Goal: Transaction & Acquisition: Download file/media

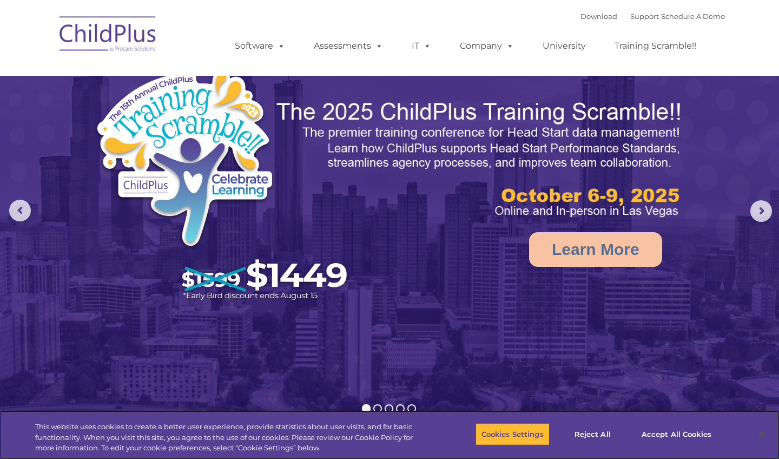
select select "MEDIUM"
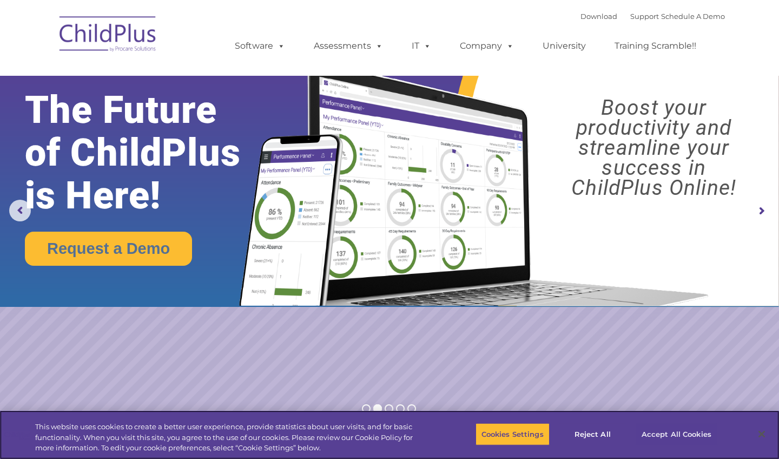
click at [695, 431] on button "Accept All Cookies" at bounding box center [677, 434] width 82 height 23
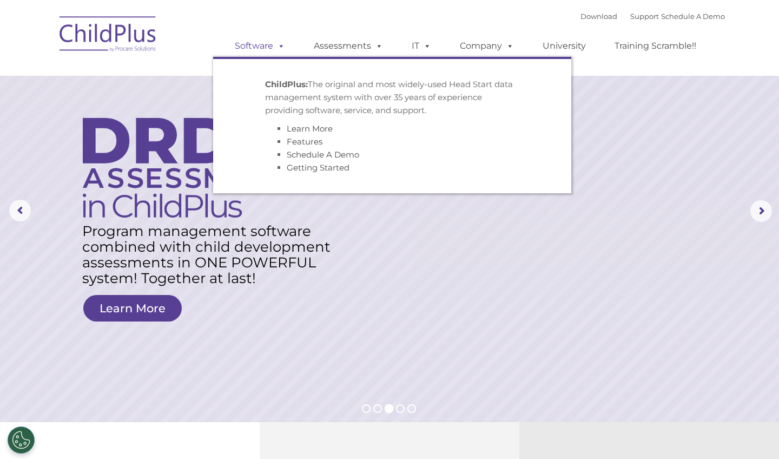
click at [251, 42] on link "Software" at bounding box center [260, 46] width 72 height 22
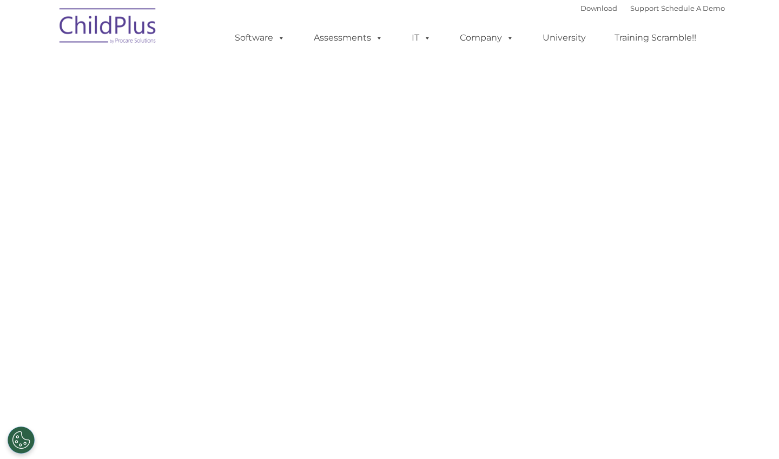
select select "MEDIUM"
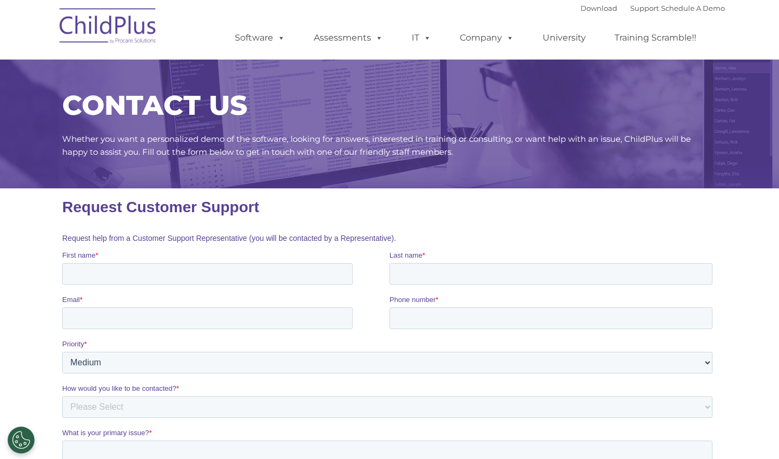
click at [123, 35] on img at bounding box center [108, 28] width 108 height 54
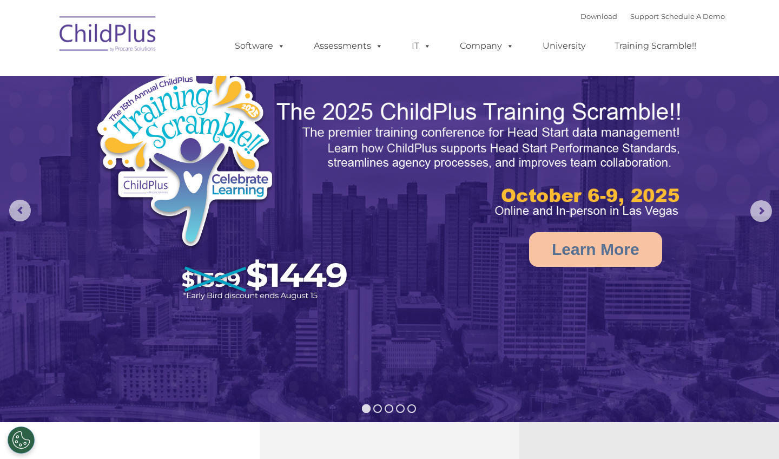
select select "MEDIUM"
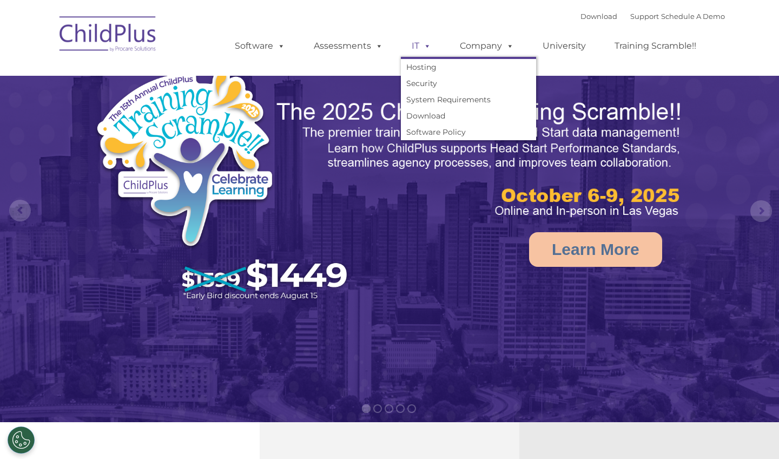
select select "MEDIUM"
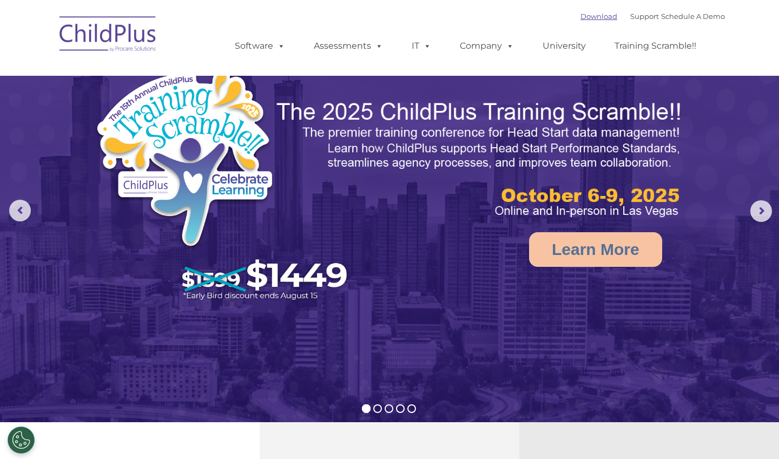
click at [585, 15] on link "Download" at bounding box center [599, 16] width 37 height 9
select select "MEDIUM"
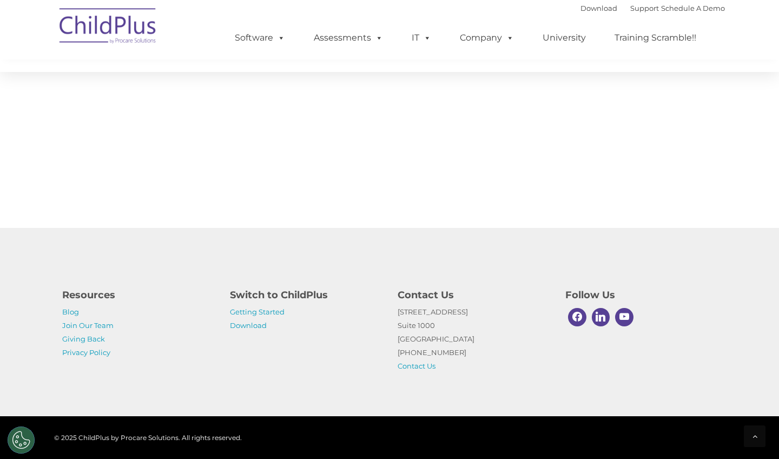
scroll to position [1291, 0]
click at [235, 328] on link "Download" at bounding box center [248, 325] width 37 height 9
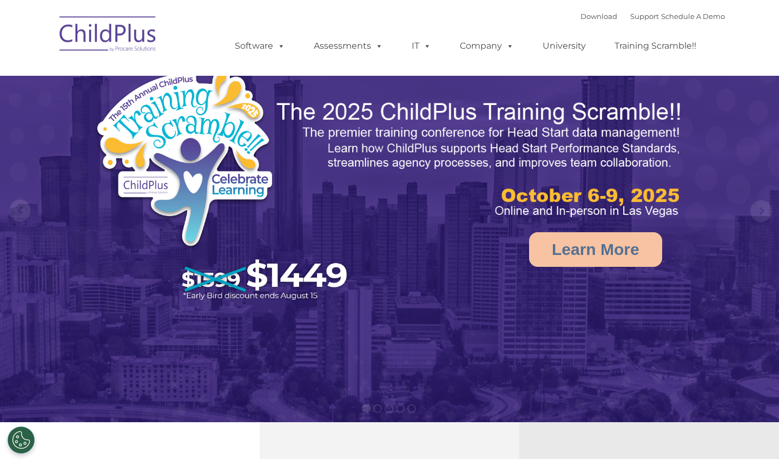
select select "MEDIUM"
click at [591, 17] on link "Download" at bounding box center [599, 16] width 37 height 9
